Goal: Check status: Check status

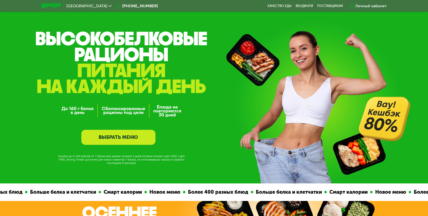
scroll to position [7, 0]
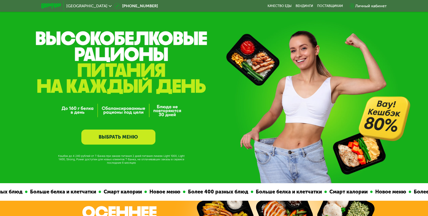
click at [369, 6] on div "Личный кабинет" at bounding box center [371, 6] width 32 height 6
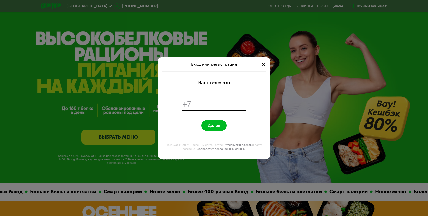
scroll to position [0, 0]
type input "**********"
click at [202, 120] on button "Далее" at bounding box center [214, 125] width 25 height 11
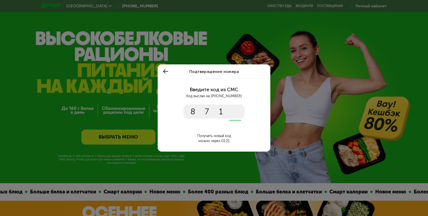
type input "****"
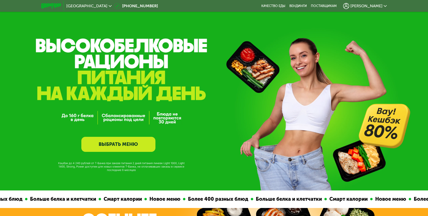
scroll to position [7, 0]
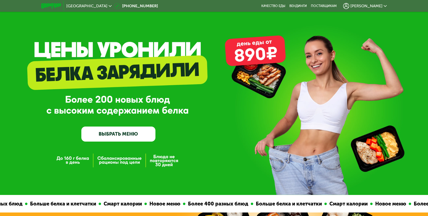
click at [375, 4] on span "[PERSON_NAME]" at bounding box center [367, 6] width 32 height 4
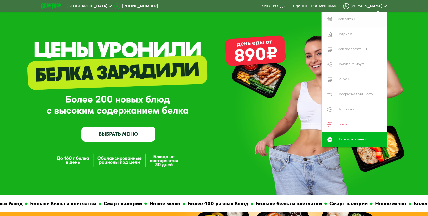
click at [349, 23] on link "Мои заказы" at bounding box center [354, 19] width 65 height 15
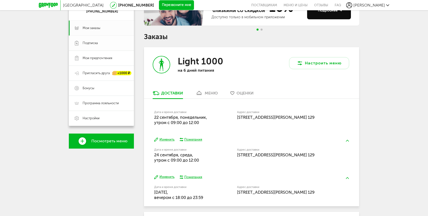
scroll to position [67, 0]
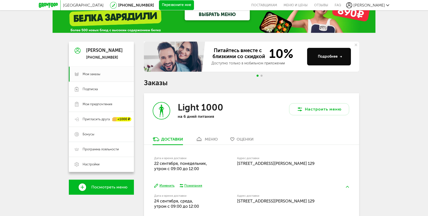
click at [176, 160] on div "Дата и время доставки [DATE], утром c 09:00 до 12:00" at bounding box center [182, 164] width 57 height 15
